Goal: Transaction & Acquisition: Purchase product/service

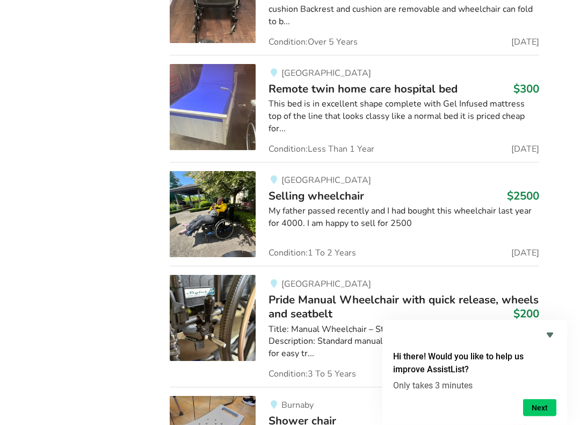
scroll to position [1967, 0]
click at [212, 202] on img at bounding box center [213, 214] width 86 height 86
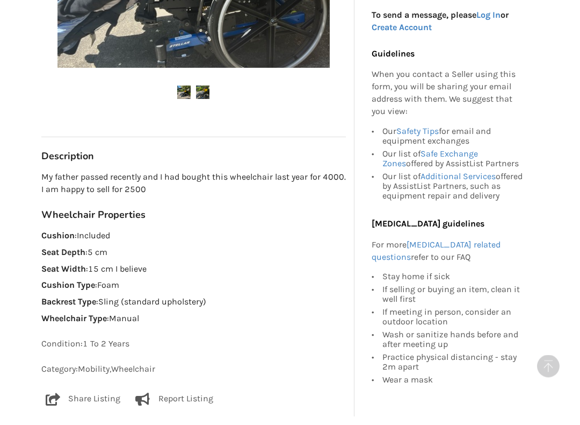
scroll to position [408, 0]
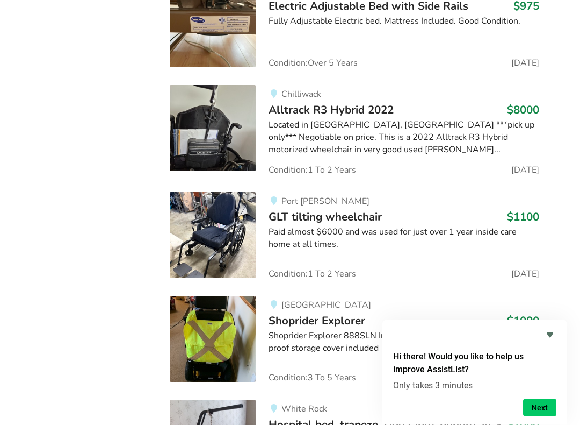
scroll to position [7112, 0]
click at [236, 192] on img at bounding box center [213, 235] width 86 height 86
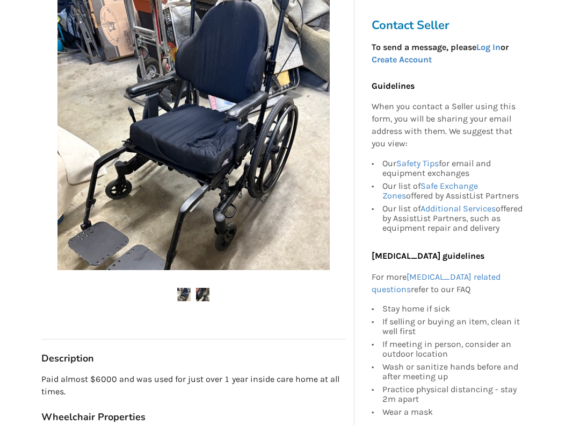
scroll to position [199, 0]
click at [209, 298] on img at bounding box center [202, 294] width 13 height 13
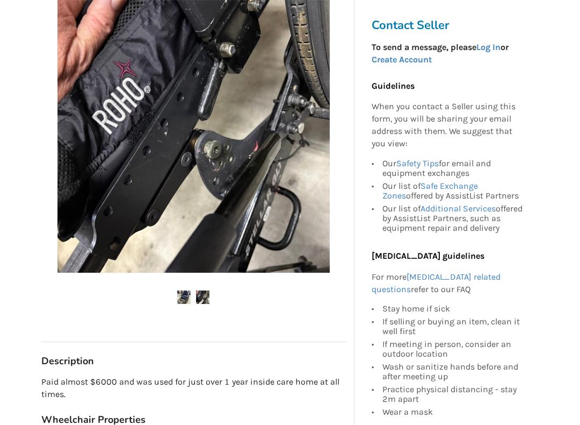
scroll to position [194, 0]
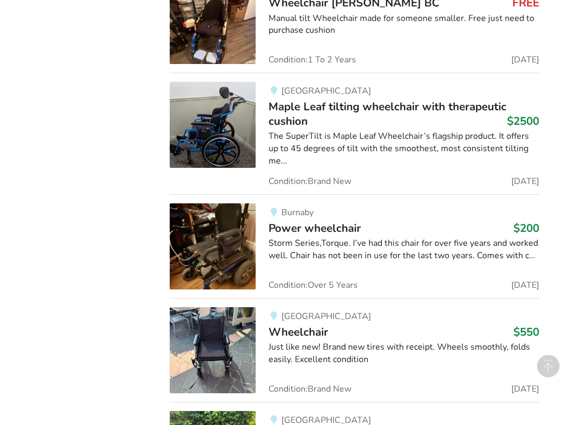
scroll to position [992, 0]
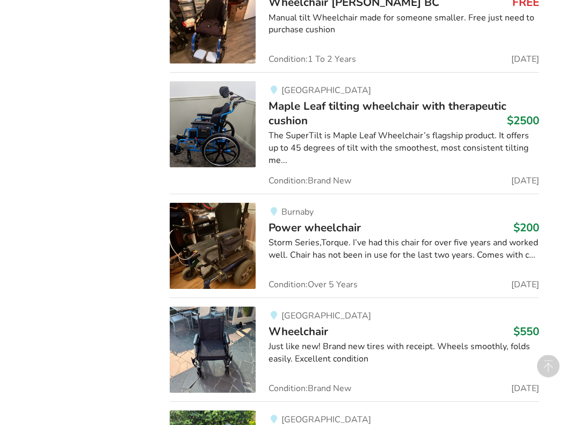
click at [396, 119] on div "North Vancouver Maple Leaf tilting wheelchair with therapeutic cushion $2500 Th…" at bounding box center [397, 133] width 283 height 103
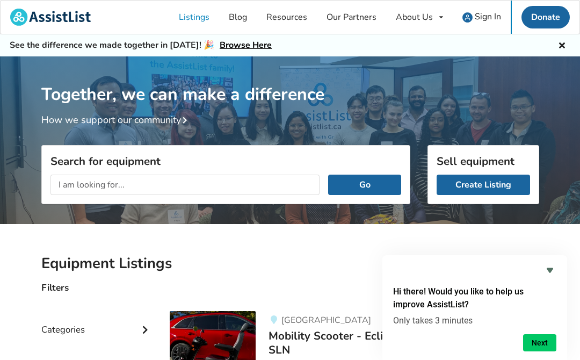
click at [556, 271] on icon "Hide survey" at bounding box center [550, 270] width 13 height 13
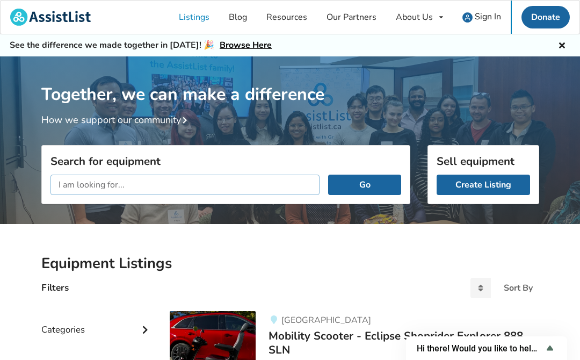
click at [235, 178] on input "text" at bounding box center [186, 185] width 270 height 20
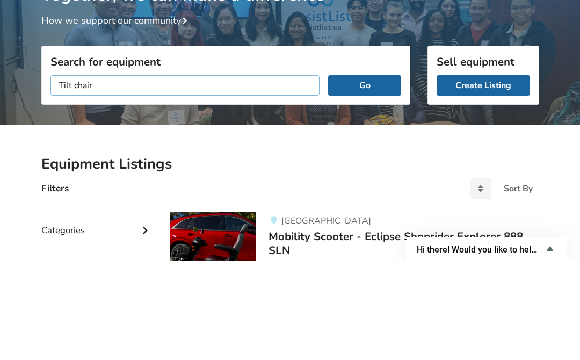
type input "Tilt chair"
click at [365, 175] on button "Go" at bounding box center [364, 185] width 73 height 20
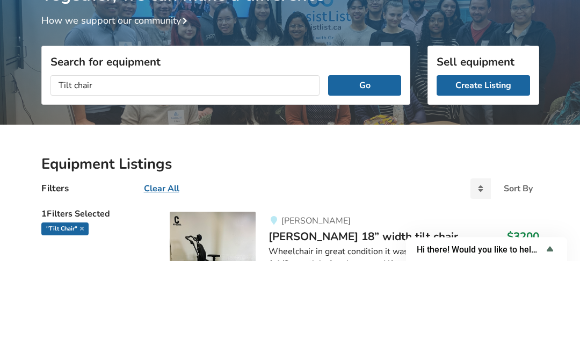
click at [369, 175] on button "Go" at bounding box center [364, 185] width 73 height 20
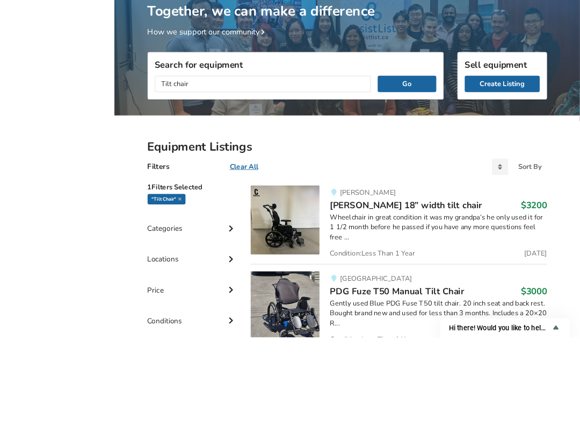
scroll to position [226, 0]
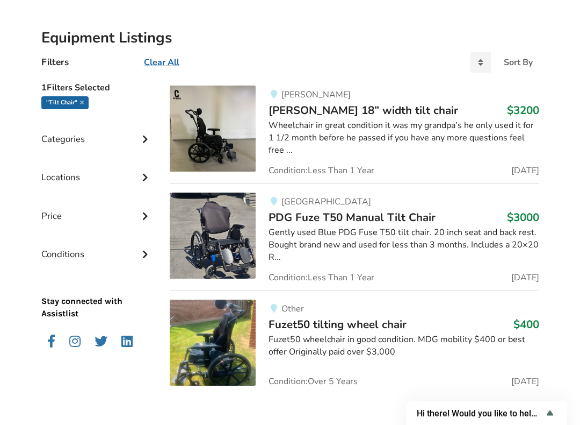
click at [368, 228] on div "Gently used Blue PDG Fuse T50 tilt chair. 20 inch seat and back rest. Bought br…" at bounding box center [404, 244] width 270 height 37
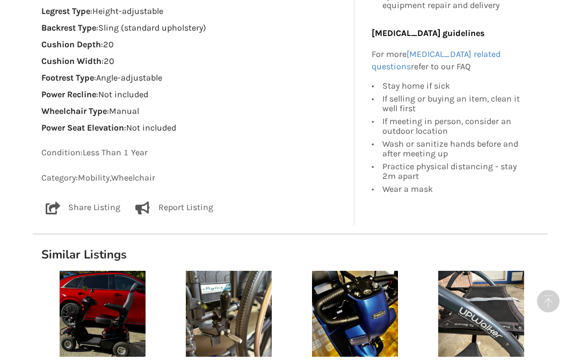
scroll to position [1001, 0]
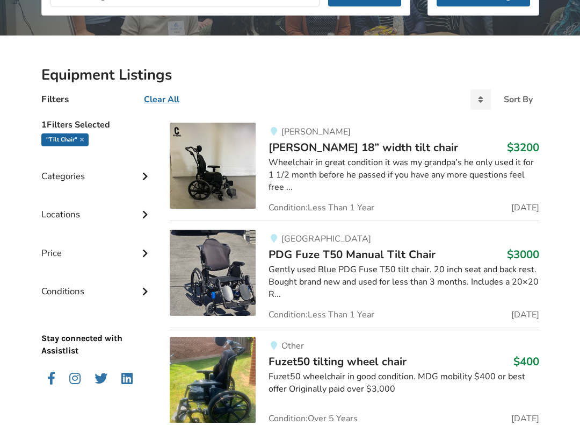
scroll to position [191, 0]
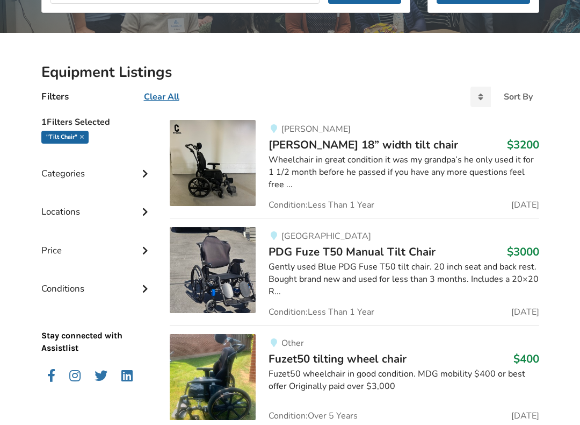
click at [142, 178] on div "Categories" at bounding box center [97, 165] width 112 height 38
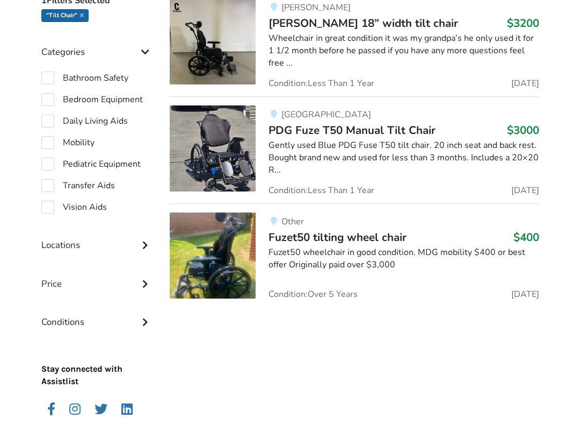
scroll to position [318, 0]
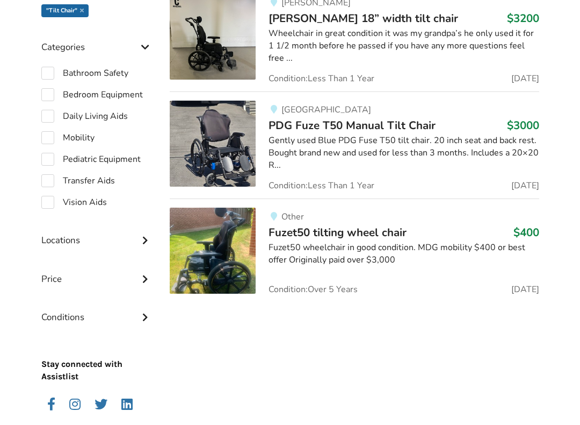
click at [144, 247] on div "Locations" at bounding box center [97, 232] width 112 height 38
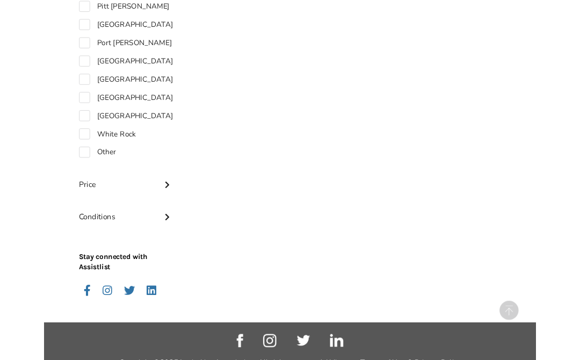
scroll to position [970, 0]
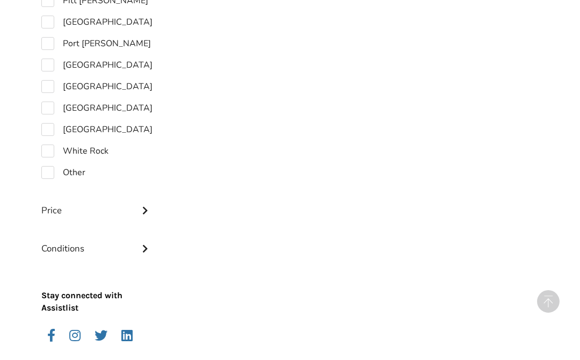
click at [147, 248] on icon at bounding box center [145, 247] width 11 height 9
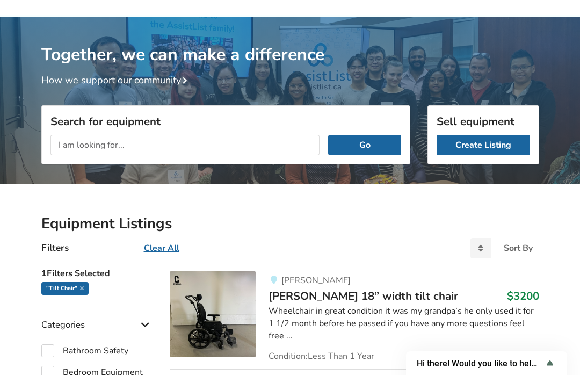
scroll to position [0, 0]
